Goal: Learn about a topic: Learn about a topic

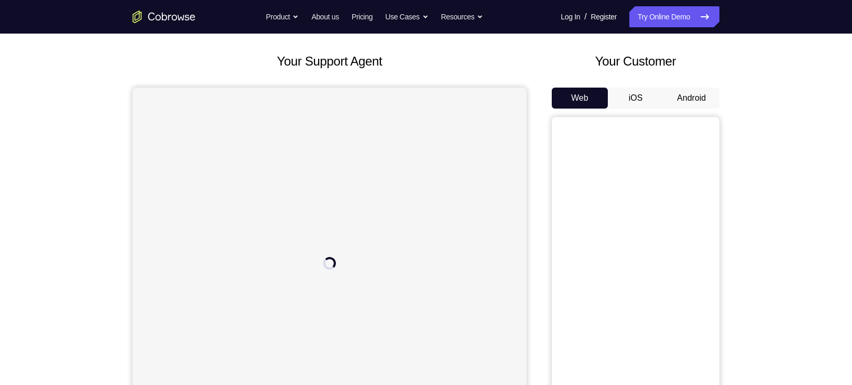
click at [691, 102] on button "Android" at bounding box center [691, 98] width 56 height 21
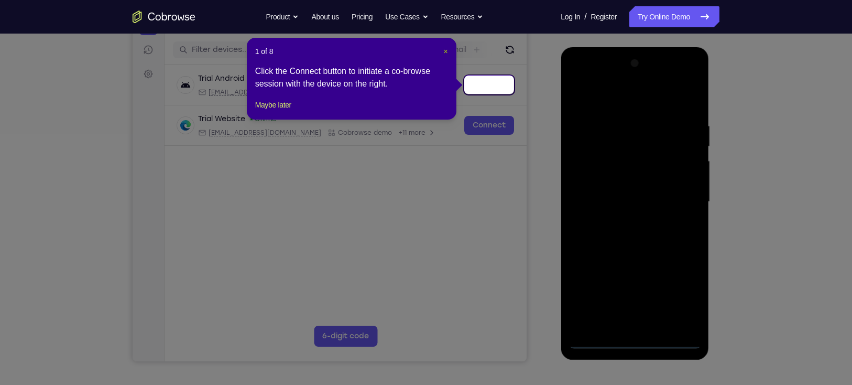
click at [445, 52] on span "×" at bounding box center [445, 51] width 4 height 8
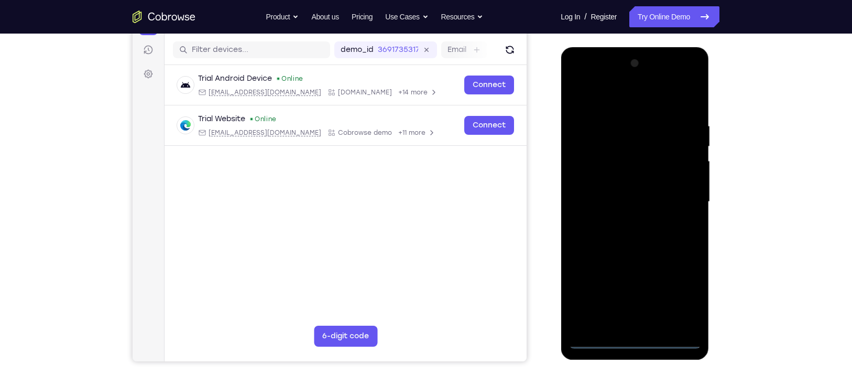
click at [635, 341] on div at bounding box center [635, 201] width 132 height 293
click at [682, 287] on div at bounding box center [635, 201] width 132 height 293
click at [692, 82] on div at bounding box center [635, 201] width 132 height 293
click at [663, 95] on div at bounding box center [635, 201] width 132 height 293
click at [643, 82] on div at bounding box center [635, 201] width 132 height 293
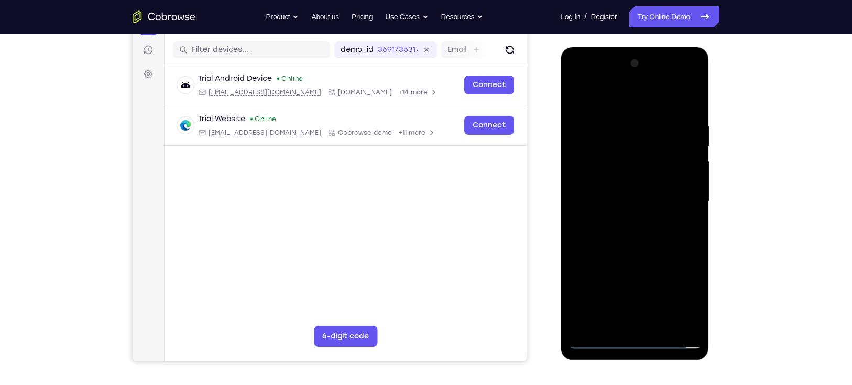
click at [625, 220] on div at bounding box center [635, 201] width 132 height 293
click at [615, 194] on div at bounding box center [635, 201] width 132 height 293
click at [616, 184] on div at bounding box center [635, 201] width 132 height 293
click at [595, 198] on div at bounding box center [635, 201] width 132 height 293
click at [653, 119] on div at bounding box center [635, 201] width 132 height 293
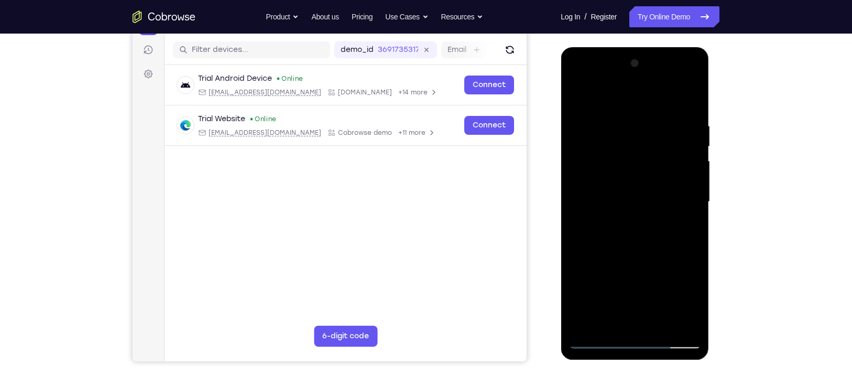
click at [689, 110] on div at bounding box center [635, 201] width 132 height 293
click at [692, 80] on div at bounding box center [635, 201] width 132 height 293
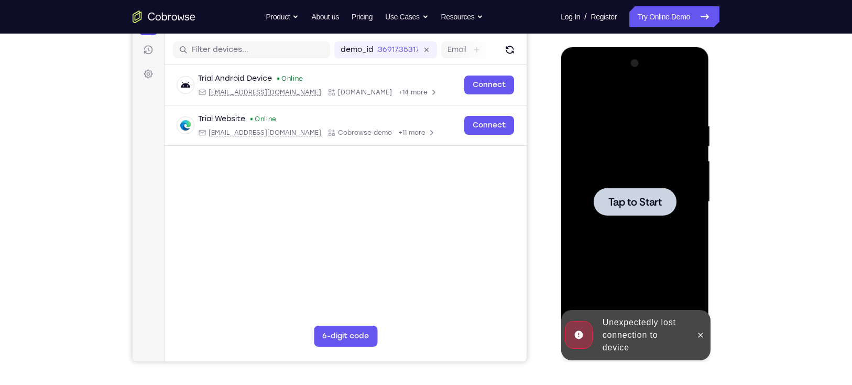
click at [646, 209] on div at bounding box center [634, 202] width 83 height 28
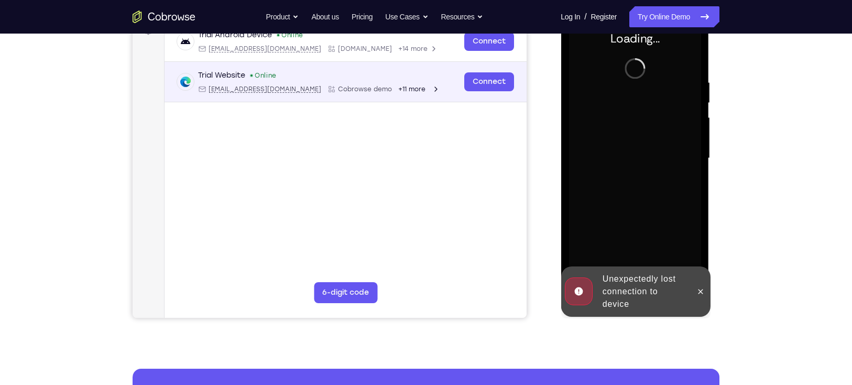
scroll to position [170, 0]
